Goal: Use online tool/utility

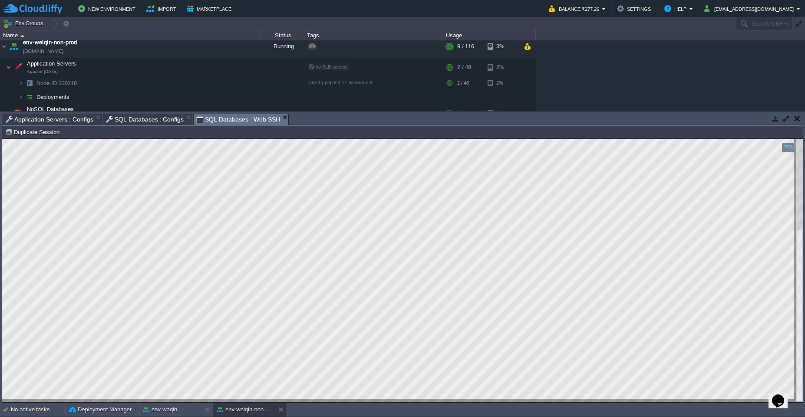
scroll to position [64, 0]
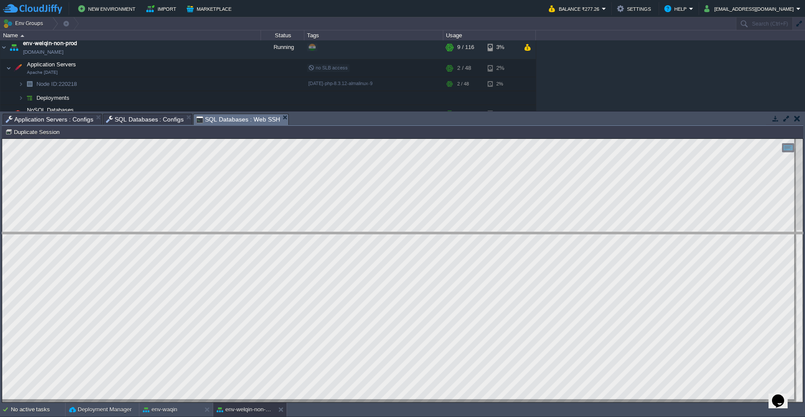
drag, startPoint x: 350, startPoint y: 122, endPoint x: 335, endPoint y: 241, distance: 120.7
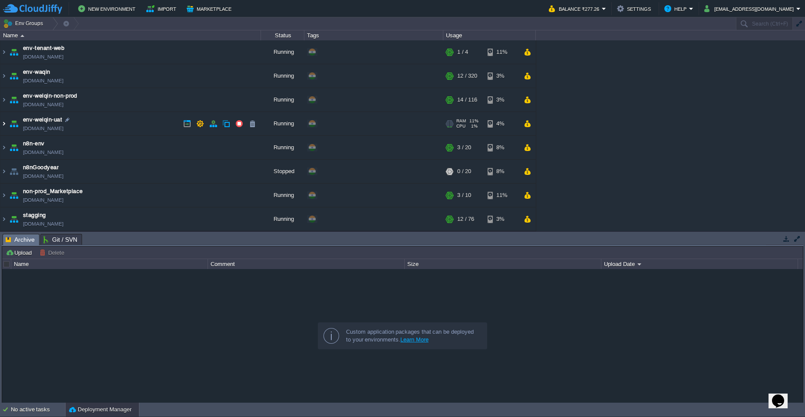
click at [7, 128] on img at bounding box center [3, 123] width 7 height 23
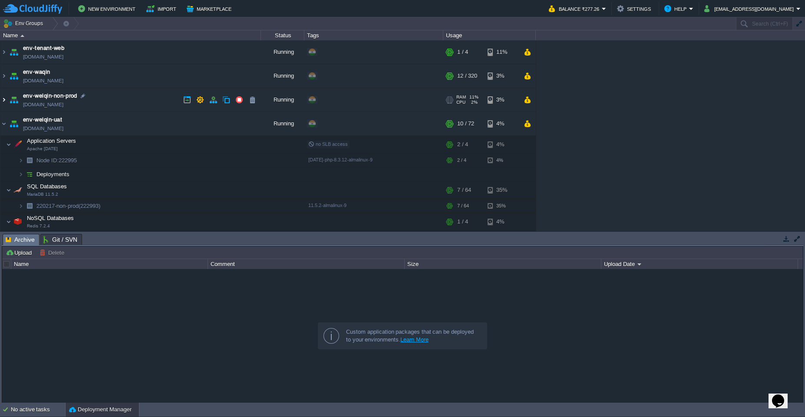
click at [6, 99] on img at bounding box center [3, 99] width 7 height 23
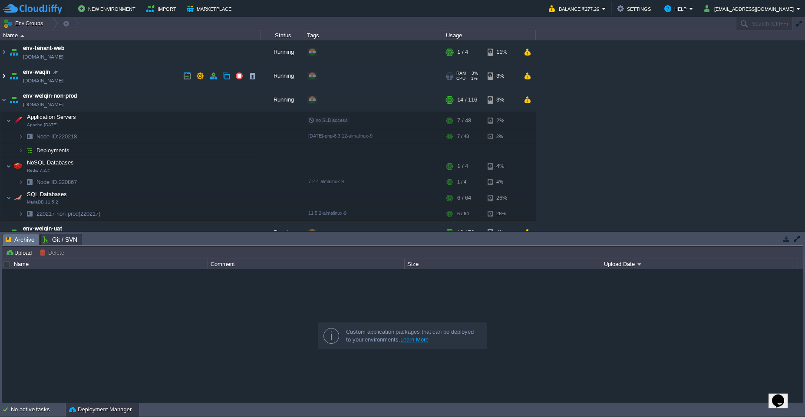
click at [6, 76] on img at bounding box center [3, 75] width 7 height 23
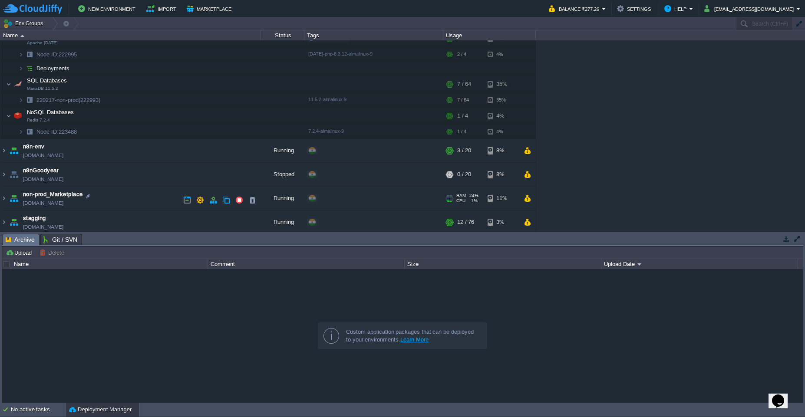
scroll to position [327, 0]
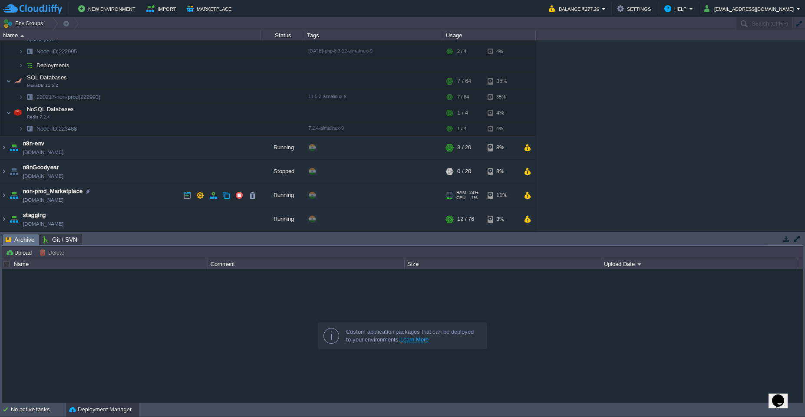
click at [8, 198] on img at bounding box center [14, 195] width 12 height 23
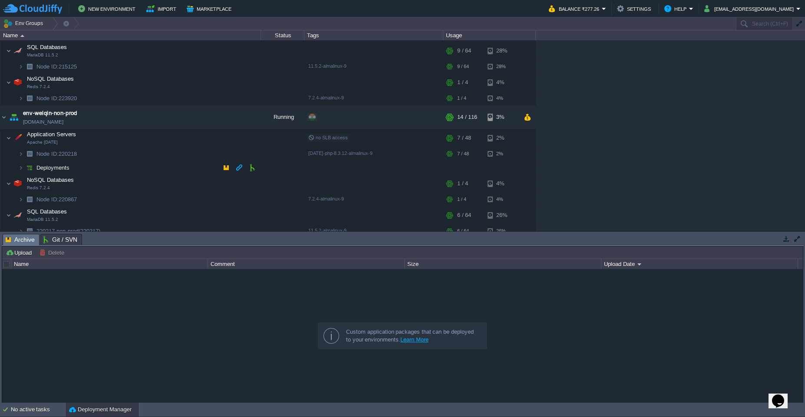
scroll to position [0, 0]
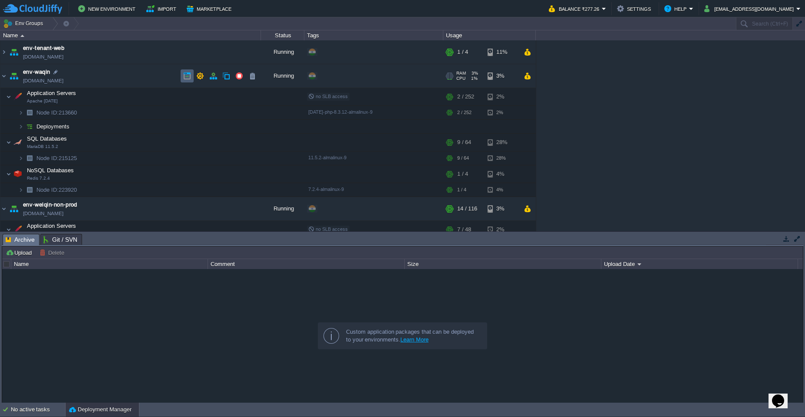
click at [187, 75] on button "button" at bounding box center [187, 76] width 8 height 8
click at [158, 159] on button "button" at bounding box center [157, 158] width 8 height 8
click at [4, 76] on img at bounding box center [3, 75] width 7 height 23
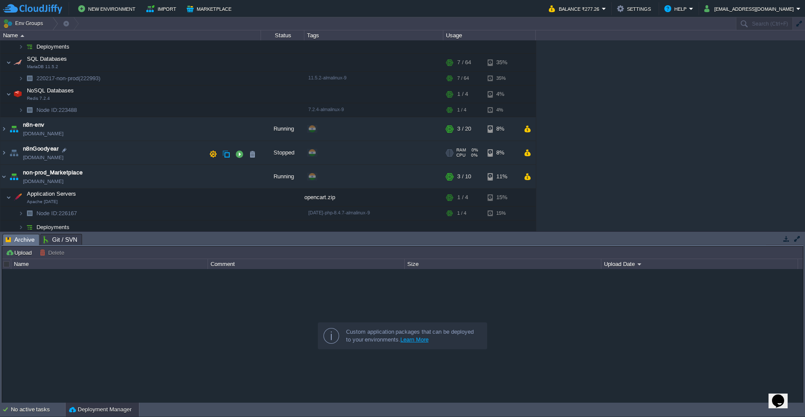
scroll to position [295, 0]
